Goal: Transaction & Acquisition: Download file/media

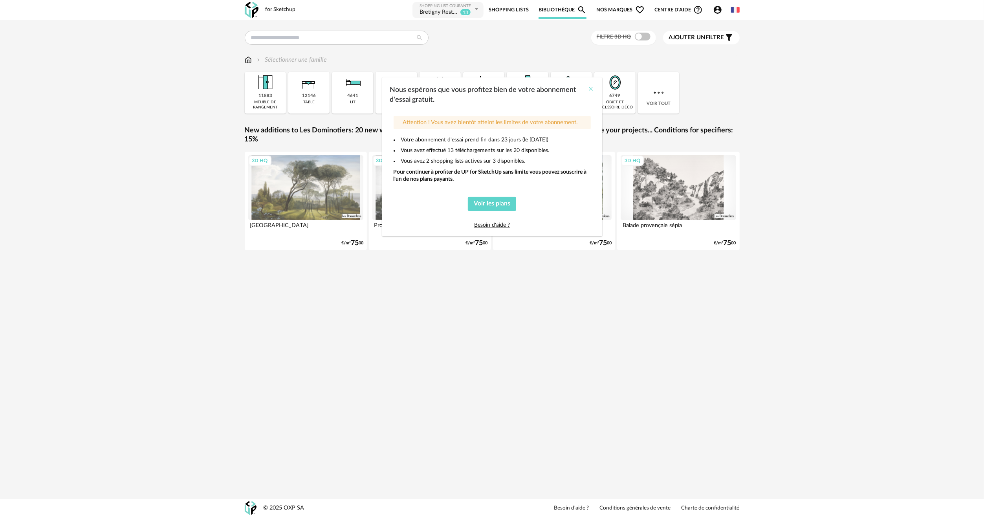
click at [590, 90] on icon "Close" at bounding box center [591, 89] width 6 height 6
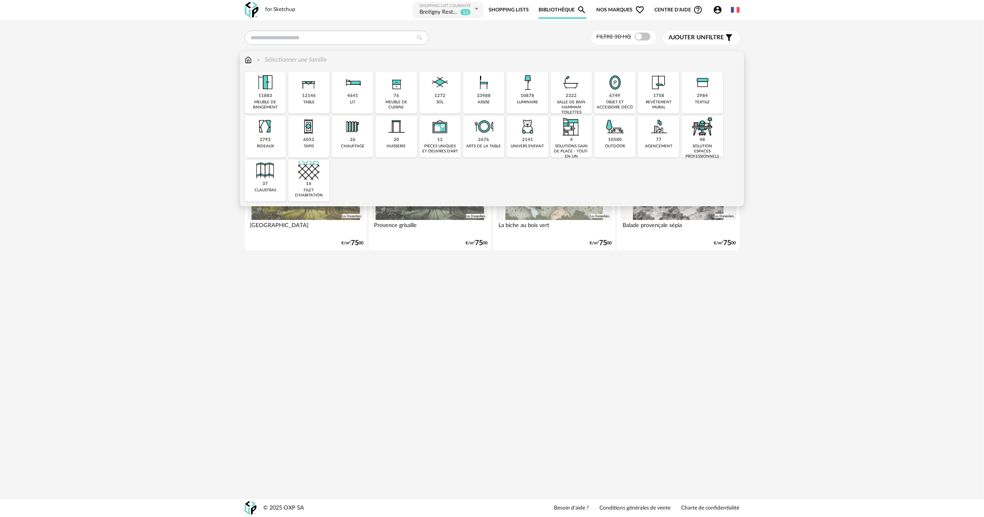
click at [276, 94] on div "11883 meuble de rangement" at bounding box center [265, 93] width 41 height 42
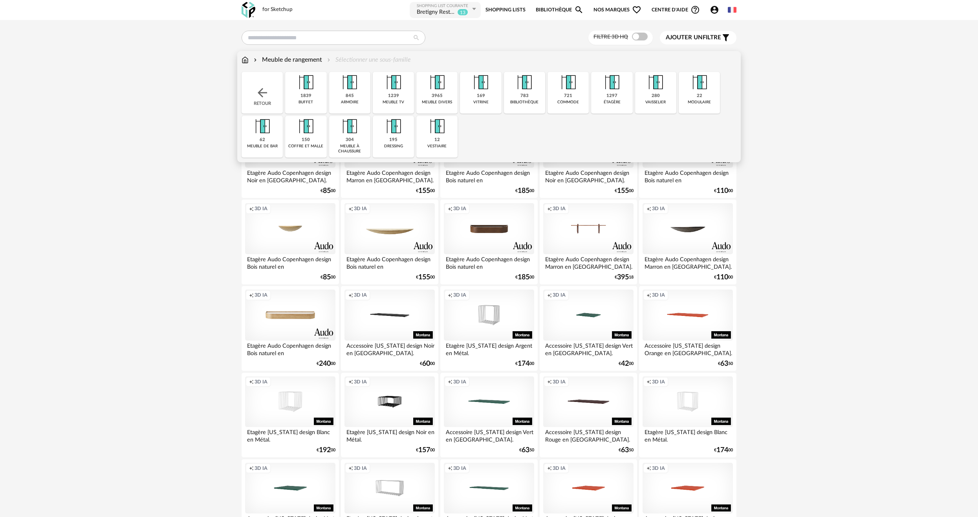
click at [533, 88] on img at bounding box center [524, 82] width 21 height 21
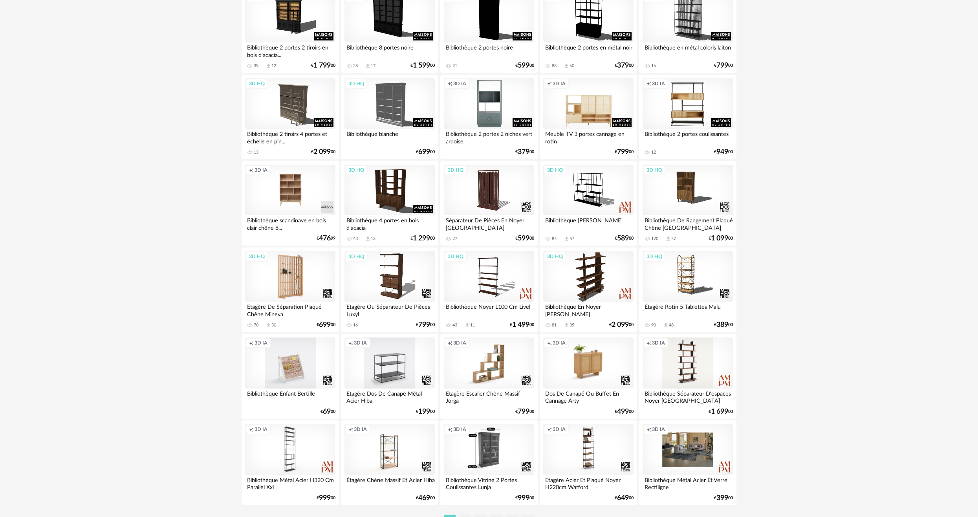
scroll to position [1374, 0]
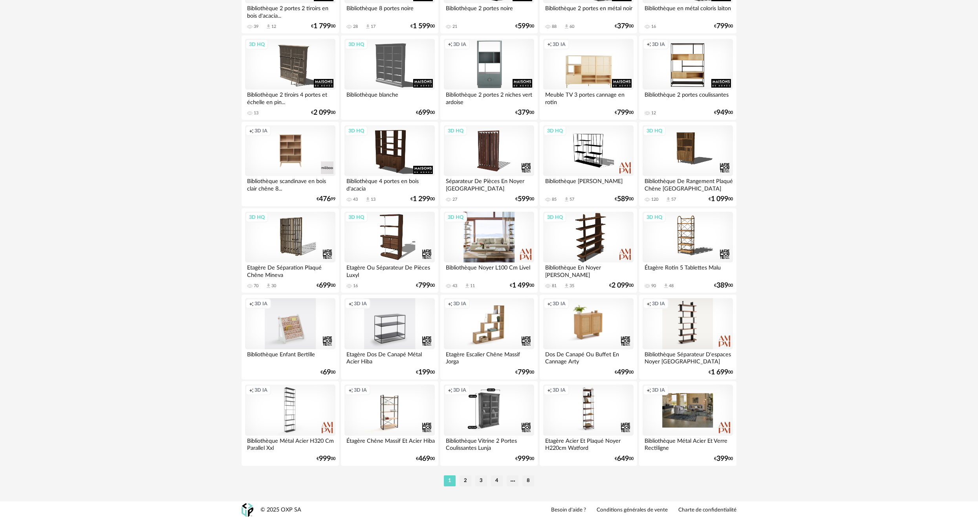
click at [492, 247] on div "3D HQ" at bounding box center [489, 237] width 90 height 51
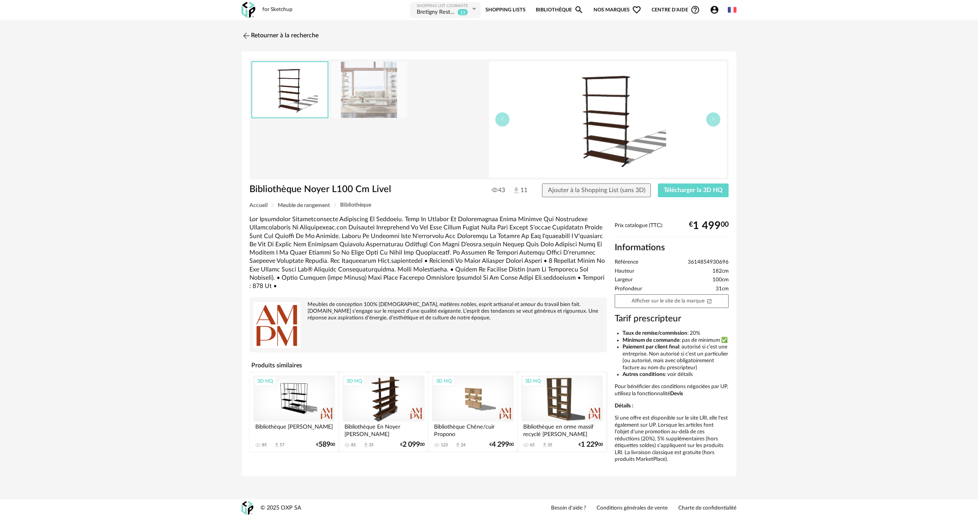
scroll to position [4, 0]
drag, startPoint x: 692, startPoint y: 328, endPoint x: 710, endPoint y: 330, distance: 18.2
click at [710, 330] on li "Taux de remise/commission : 20%" at bounding box center [675, 333] width 106 height 7
drag, startPoint x: 710, startPoint y: 330, endPoint x: 728, endPoint y: 351, distance: 27.3
click at [728, 351] on li "Paiement par client final : autorisé si c’est une entreprise. Non autorisé si c…" at bounding box center [675, 357] width 106 height 27
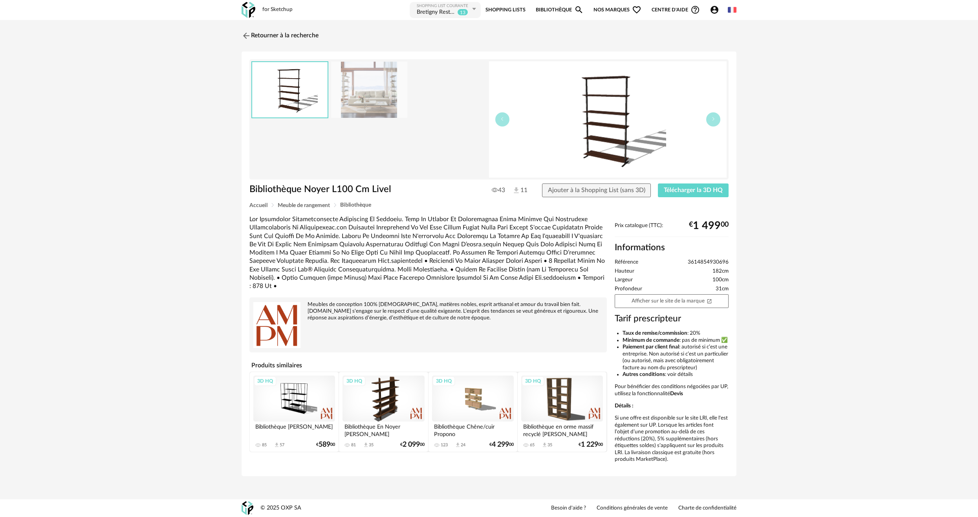
scroll to position [0, 0]
click at [250, 38] on img at bounding box center [245, 35] width 11 height 11
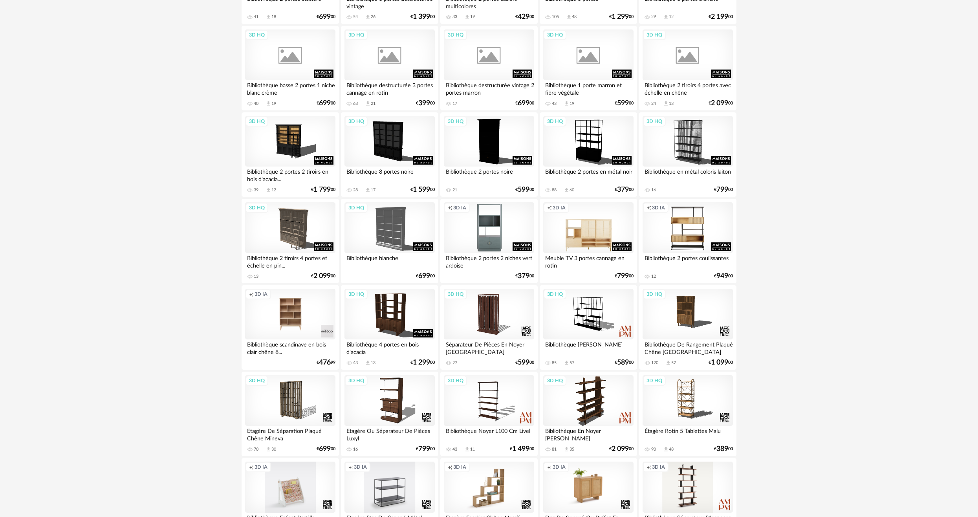
scroll to position [1178, 0]
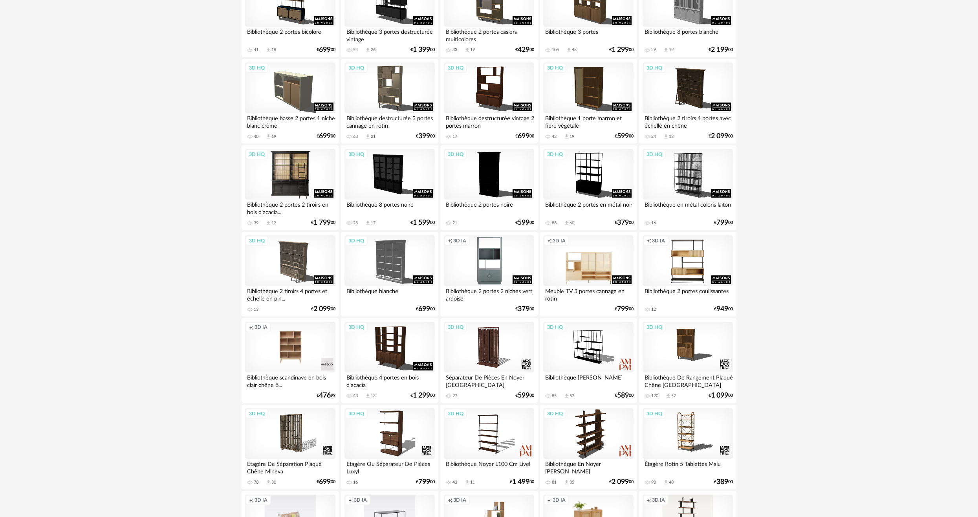
click at [311, 173] on div "3D HQ" at bounding box center [290, 174] width 90 height 51
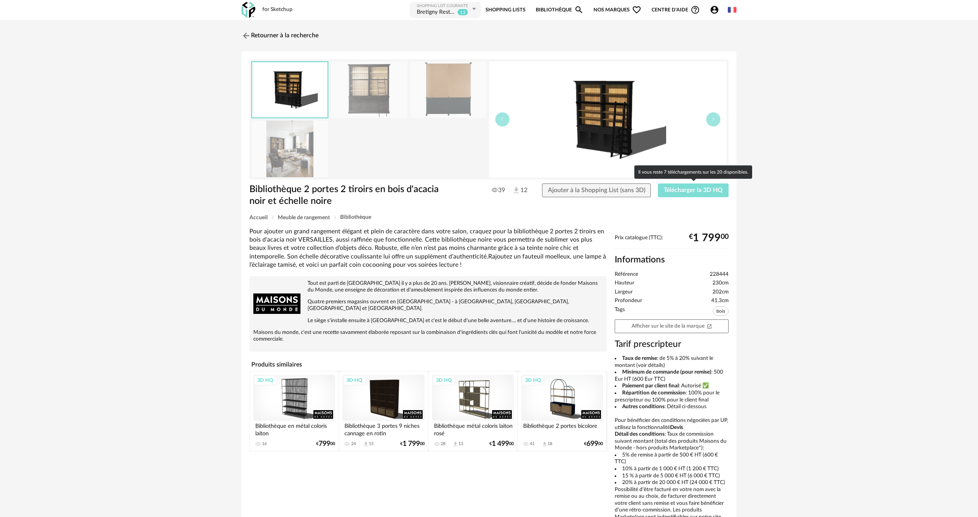
click at [707, 188] on span "Télécharger la 3D HQ" at bounding box center [693, 190] width 59 height 6
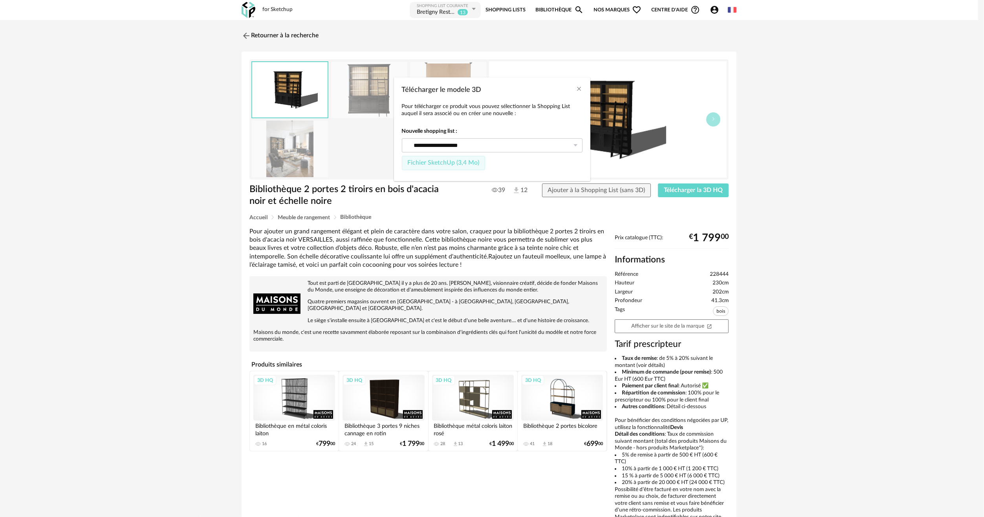
click at [455, 160] on span "Fichier SketchUp (3,4 Mo)" at bounding box center [443, 162] width 72 height 6
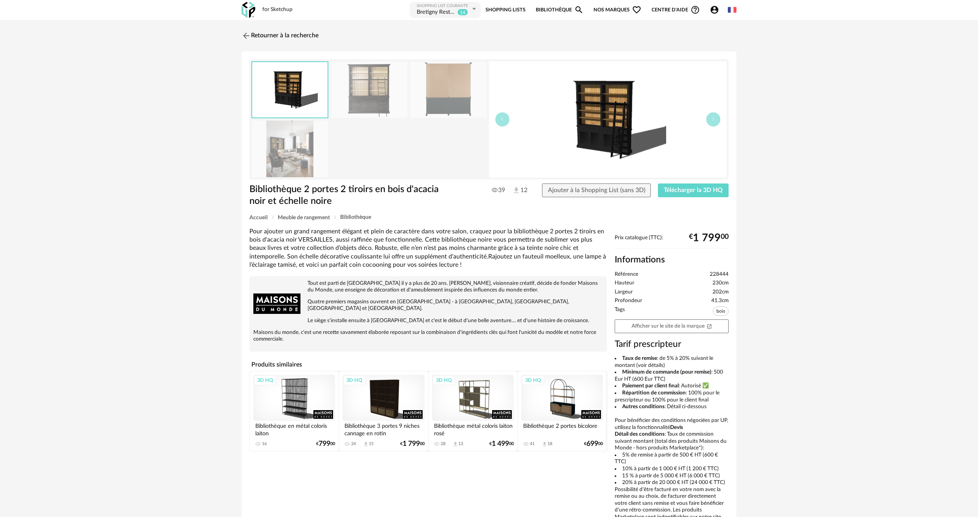
click at [774, 216] on div "Retourner à la recherche Bibliothèque 2 portes 2 tiroirs en bois d'acacia noir …" at bounding box center [489, 284] width 978 height 529
click at [306, 38] on link "Retourner à la recherche" at bounding box center [278, 35] width 77 height 17
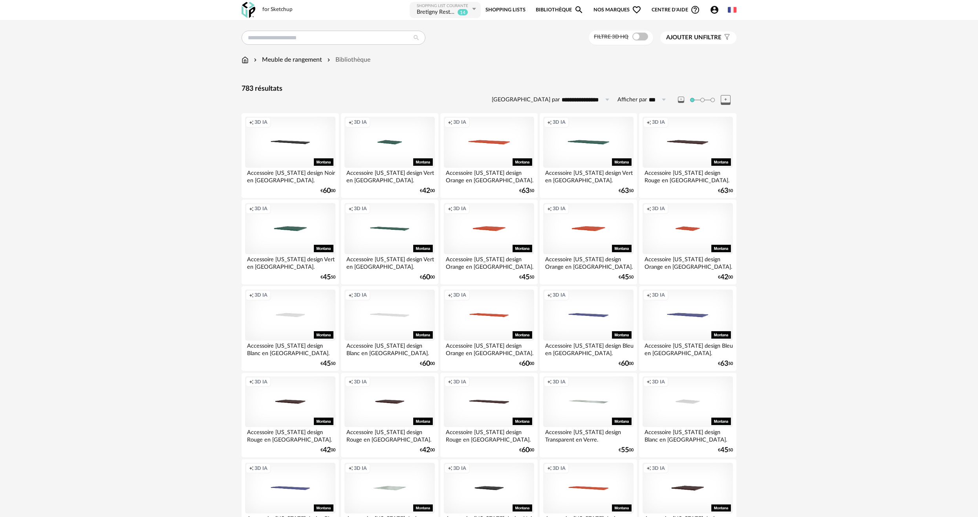
click at [267, 60] on div "Meuble de rangement" at bounding box center [287, 59] width 70 height 9
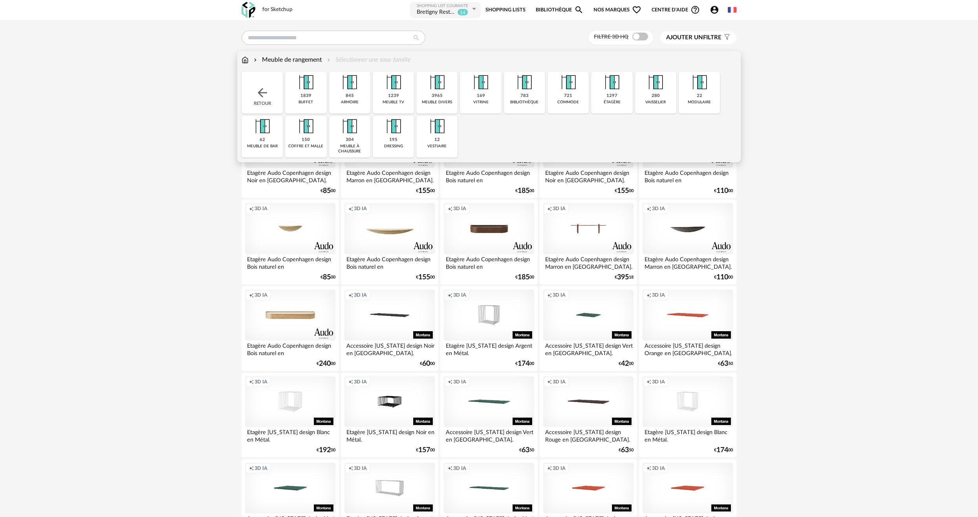
click at [276, 60] on div "Meuble de rangement" at bounding box center [287, 59] width 70 height 9
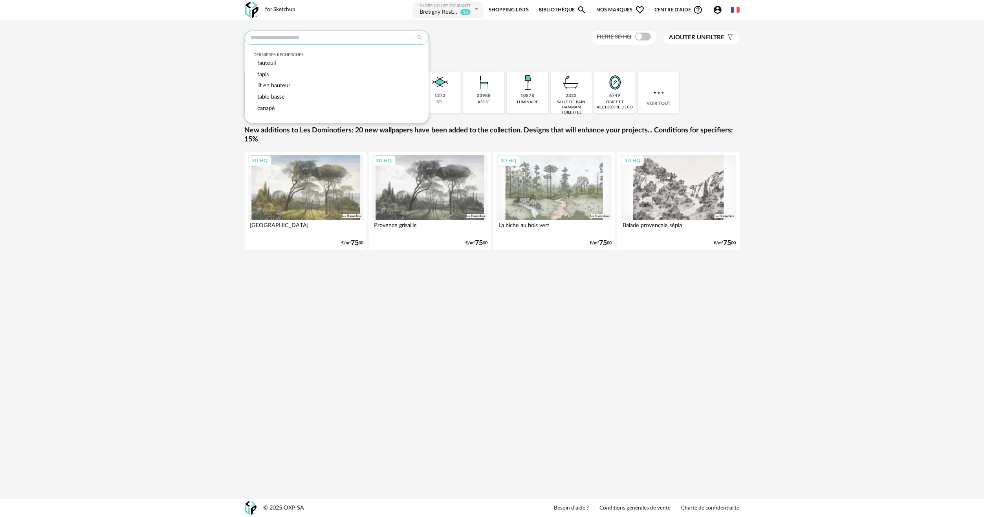
click at [395, 41] on input "text" at bounding box center [337, 38] width 184 height 14
type input "******"
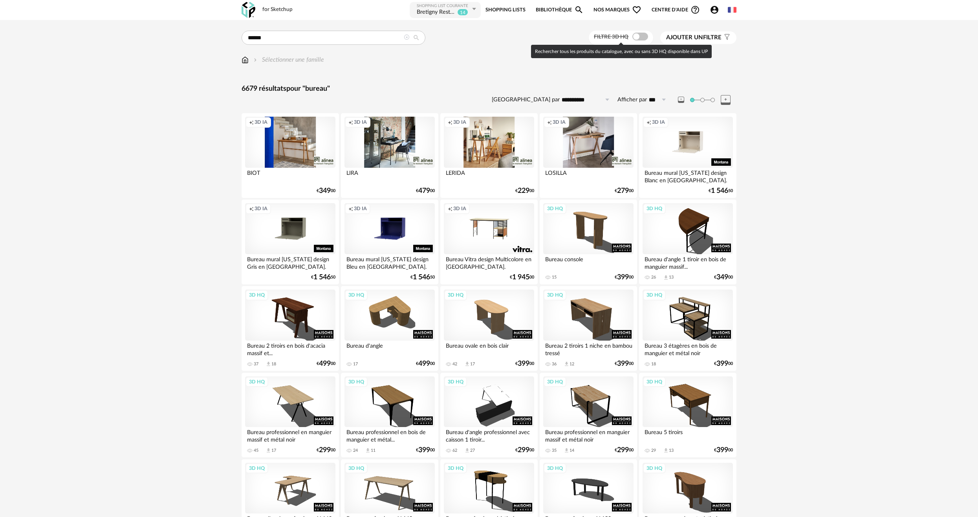
click at [642, 33] on span at bounding box center [640, 37] width 16 height 8
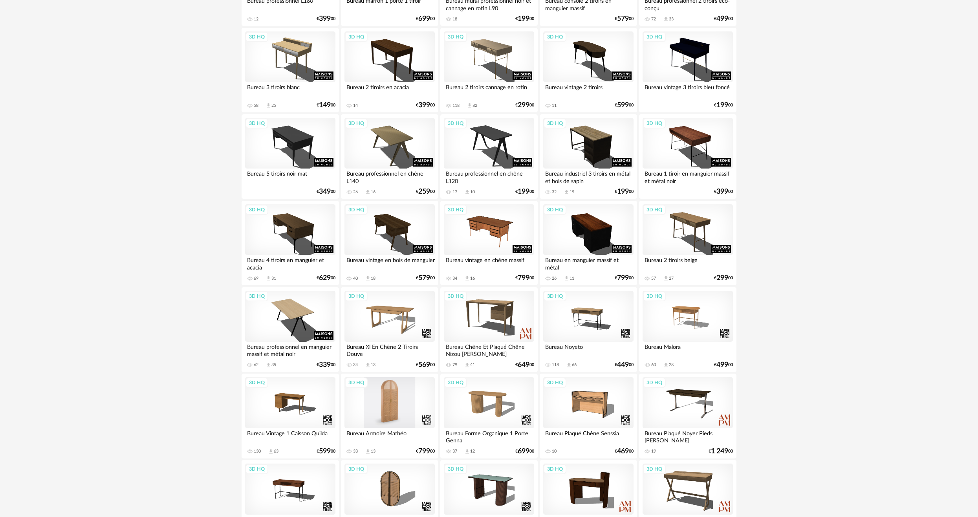
scroll to position [432, 0]
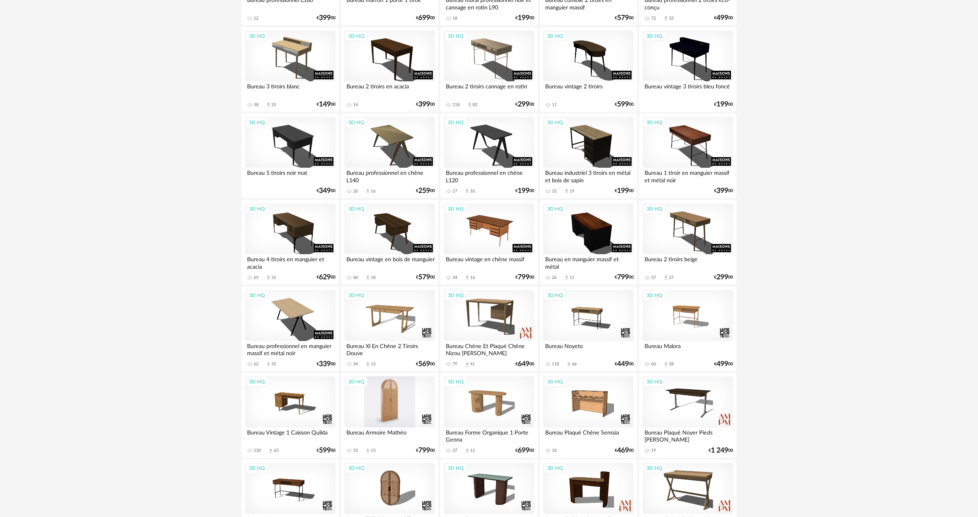
click at [396, 403] on div "3D HQ" at bounding box center [389, 401] width 90 height 51
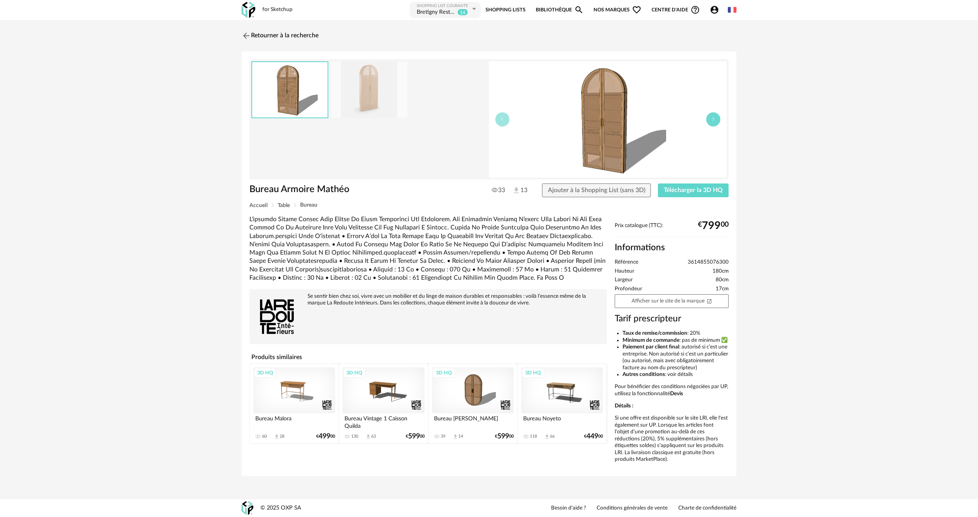
click at [711, 122] on button "button" at bounding box center [713, 119] width 14 height 14
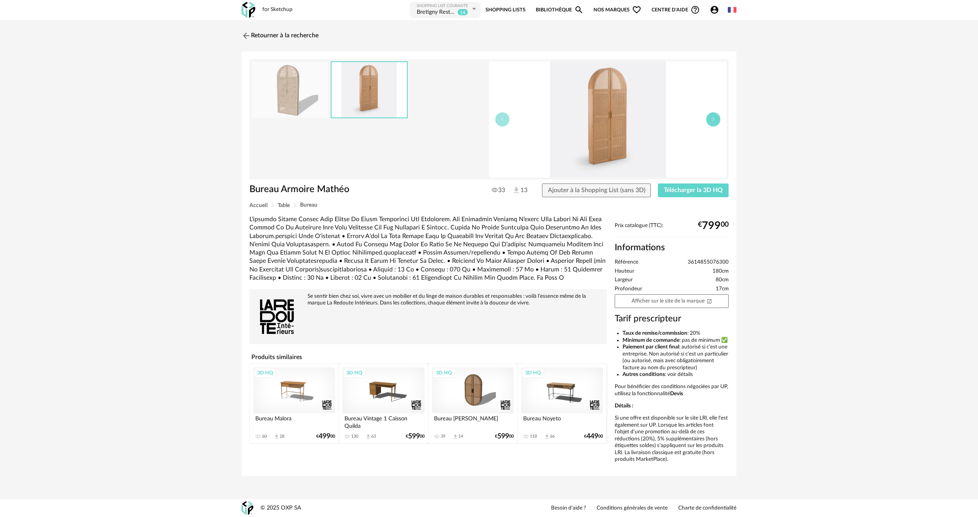
click at [711, 122] on button "button" at bounding box center [713, 119] width 14 height 14
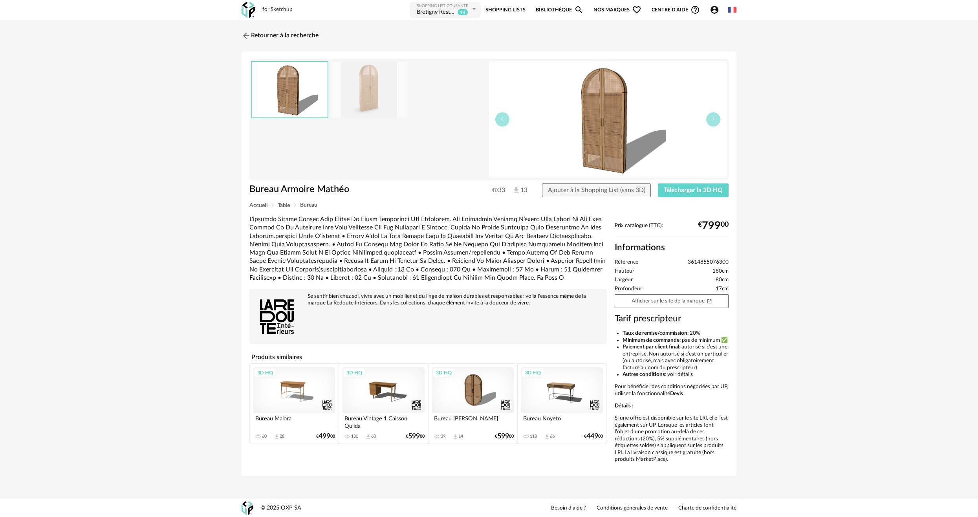
click at [359, 97] on img at bounding box center [369, 90] width 76 height 56
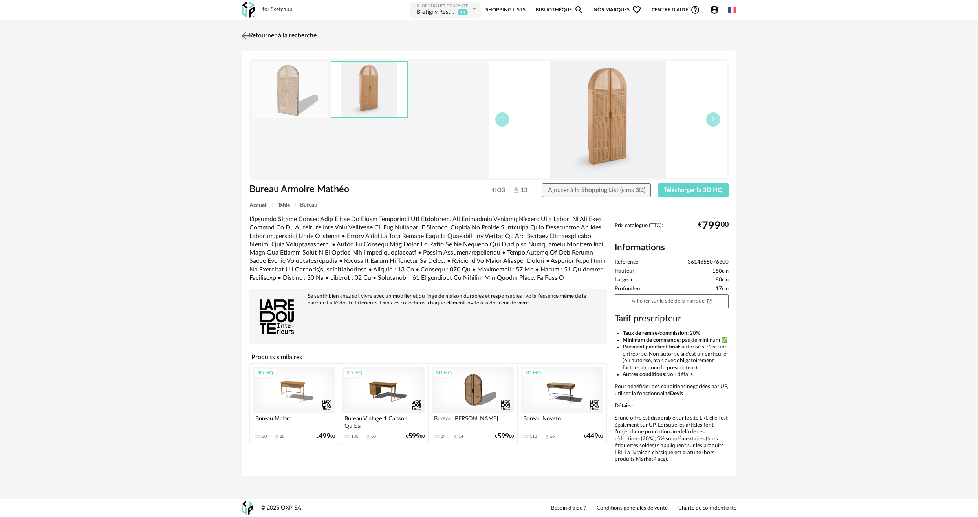
click at [270, 40] on link "Retourner à la recherche" at bounding box center [278, 35] width 77 height 17
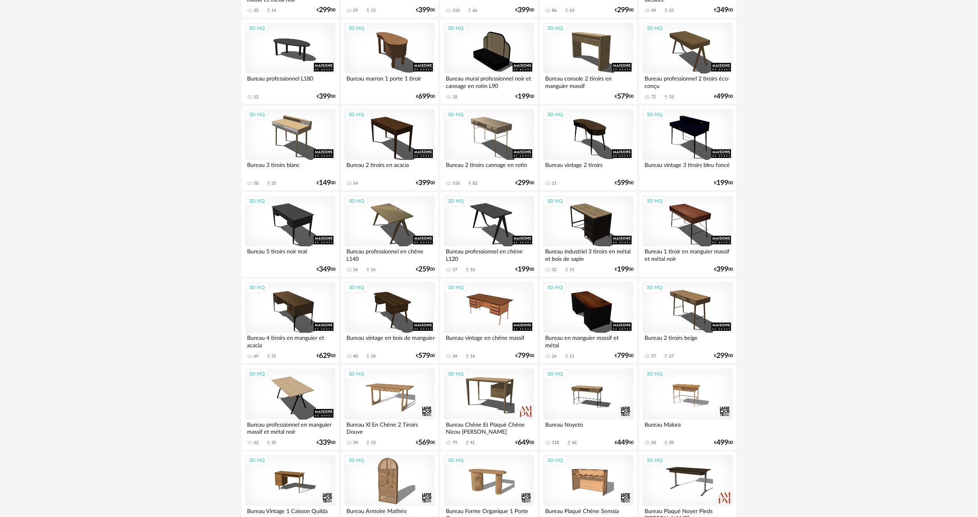
scroll to position [353, 0]
click at [482, 133] on div "3D HQ" at bounding box center [489, 134] width 90 height 51
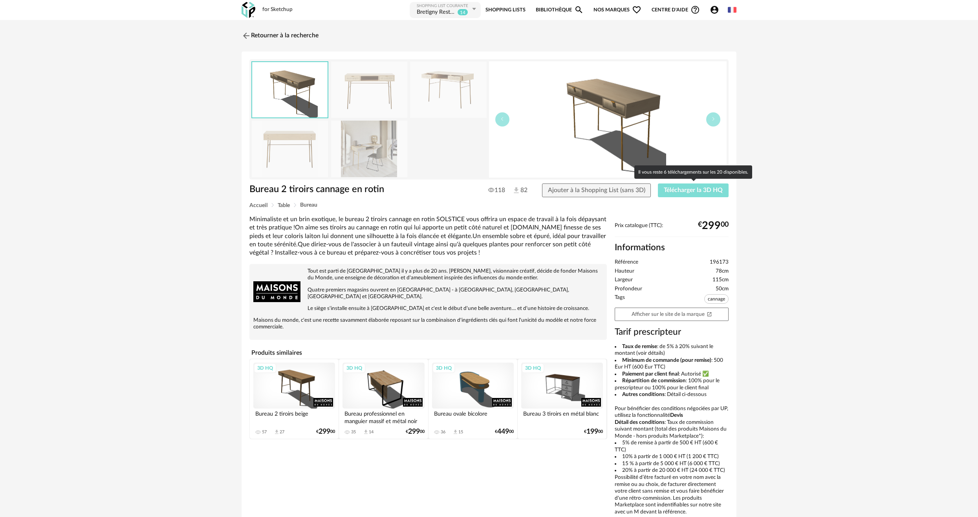
click at [677, 188] on span "Télécharger la 3D HQ" at bounding box center [693, 190] width 59 height 6
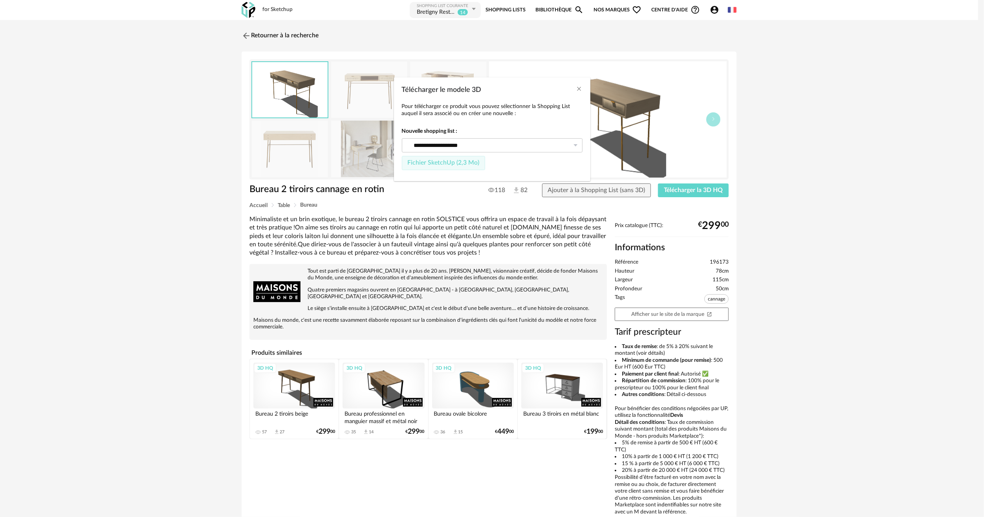
click at [476, 164] on span "Fichier SketchUp (2,3 Mo)" at bounding box center [443, 162] width 72 height 6
